Goal: Transaction & Acquisition: Purchase product/service

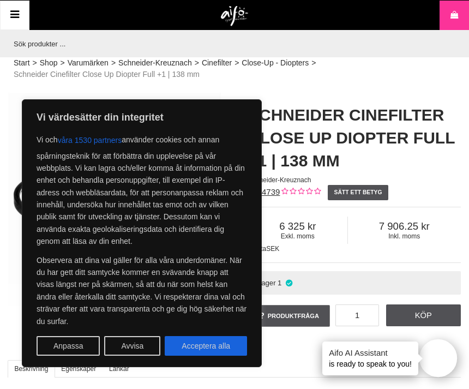
click at [191, 33] on input "text" at bounding box center [231, 43] width 447 height 27
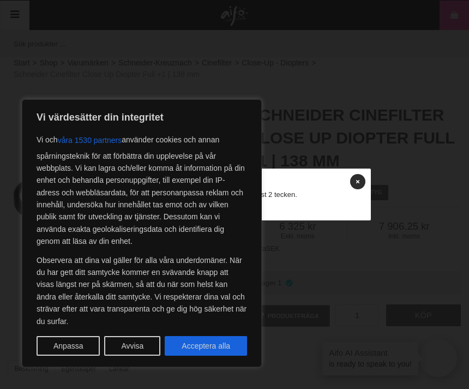
click at [110, 124] on p "Vi värdesätter din integritet" at bounding box center [142, 117] width 210 height 13
